Goal: Obtain resource: Obtain resource

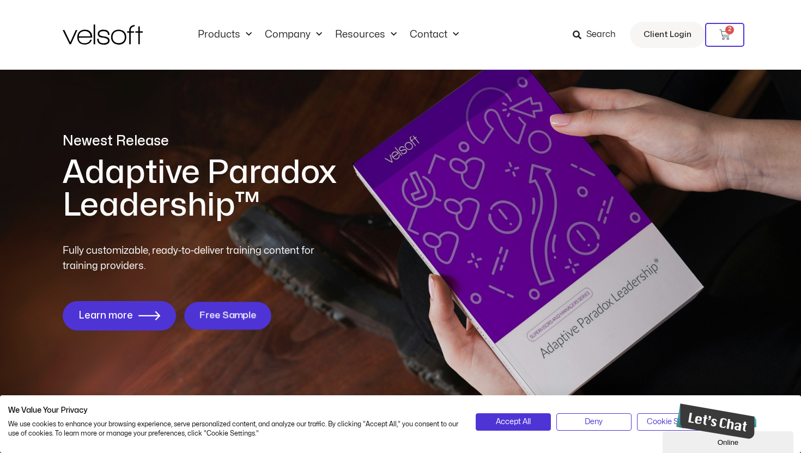
click at [232, 314] on span "Free Sample" at bounding box center [227, 316] width 57 height 10
